Goal: Information Seeking & Learning: Understand process/instructions

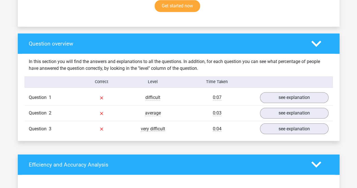
scroll to position [427, 0]
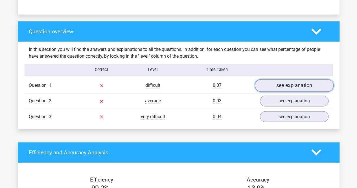
click at [278, 82] on link "see explanation" at bounding box center [294, 85] width 79 height 12
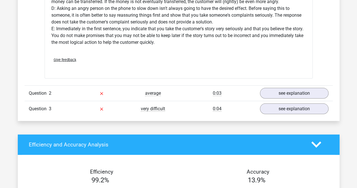
scroll to position [802, 0]
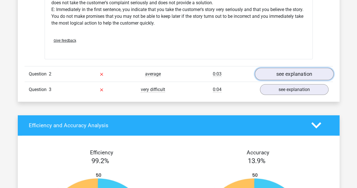
click at [300, 76] on link "see explanation" at bounding box center [294, 74] width 79 height 12
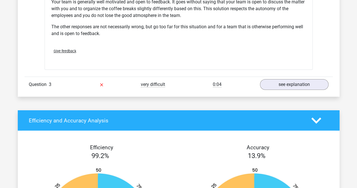
scroll to position [1058, 0]
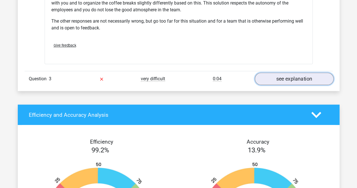
click at [299, 80] on link "see explanation" at bounding box center [294, 79] width 79 height 12
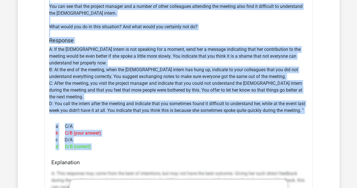
scroll to position [1218, 0]
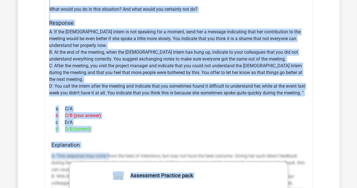
drag, startPoint x: 25, startPoint y: 124, endPoint x: 109, endPoint y: 152, distance: 89.1
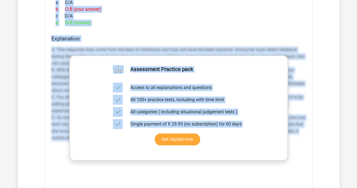
scroll to position [1357, 0]
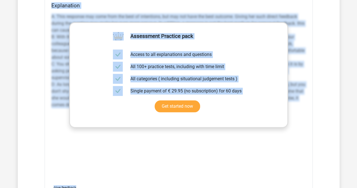
copy div "Question overview In this section you will find the answers and explanations to…"
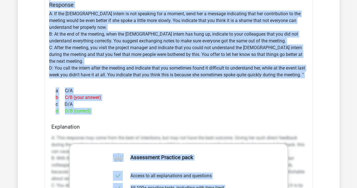
scroll to position [1248, 0]
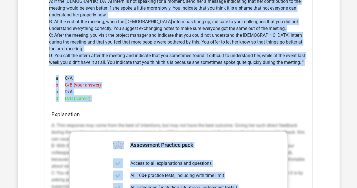
drag, startPoint x: 25, startPoint y: 22, endPoint x: 118, endPoint y: 95, distance: 117.9
copy div "Question overview In this section you will find the answers and explanations to…"
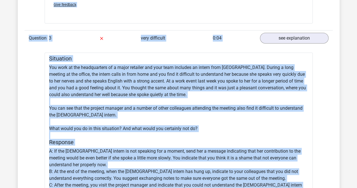
scroll to position [1085, 0]
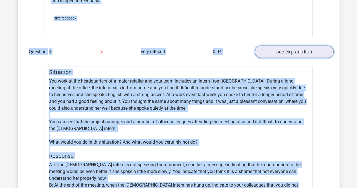
click at [296, 53] on link "see explanation" at bounding box center [294, 51] width 79 height 12
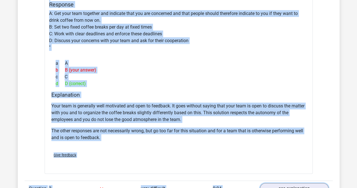
scroll to position [784, 0]
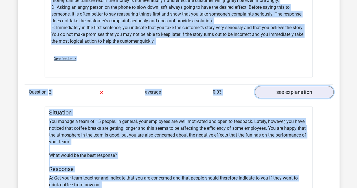
click at [311, 93] on link "see explanation" at bounding box center [294, 92] width 79 height 12
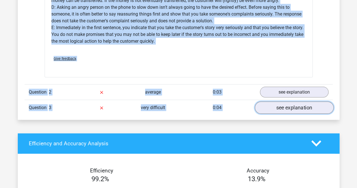
click at [297, 102] on link "see explanation" at bounding box center [294, 107] width 79 height 12
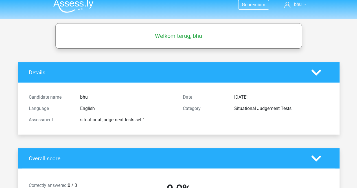
scroll to position [0, 0]
